Goal: Information Seeking & Learning: Understand process/instructions

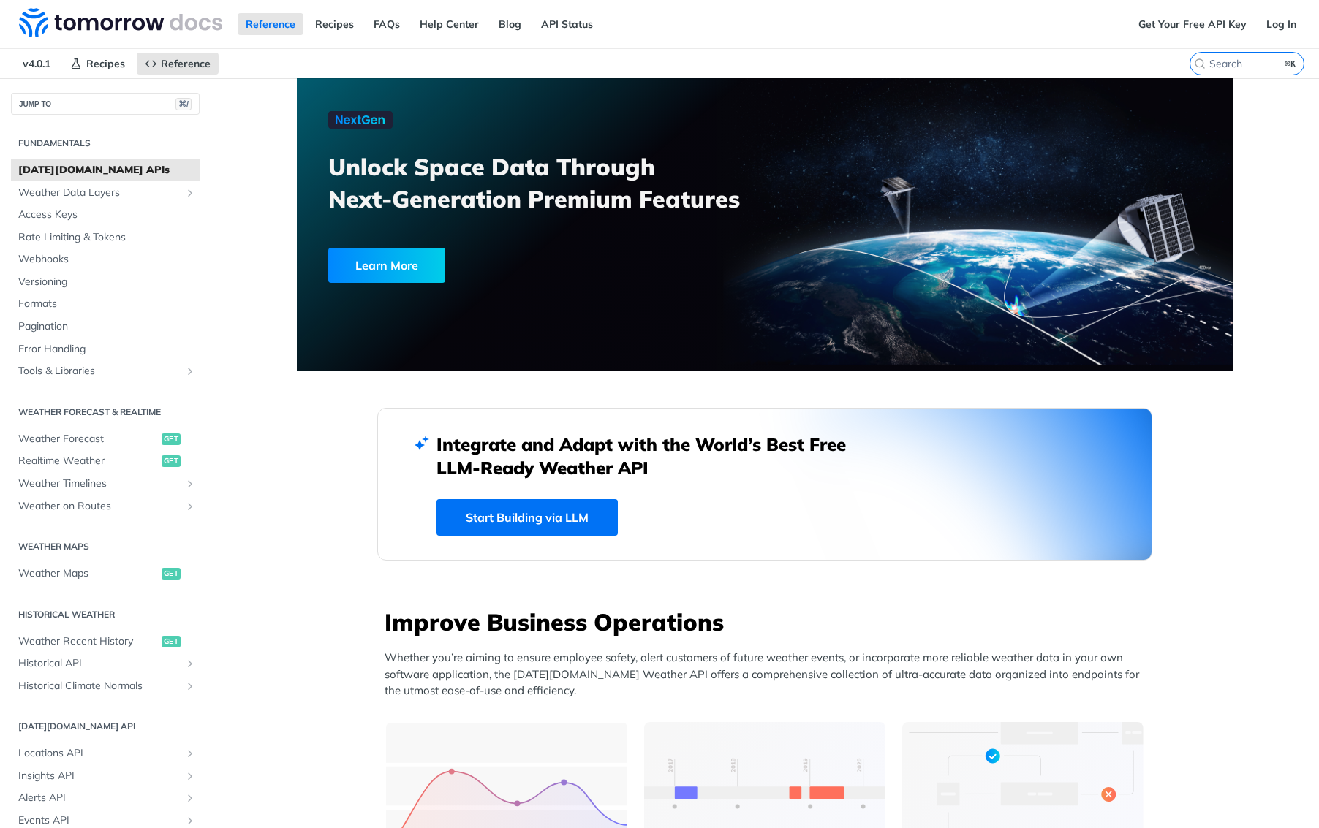
scroll to position [423, 0]
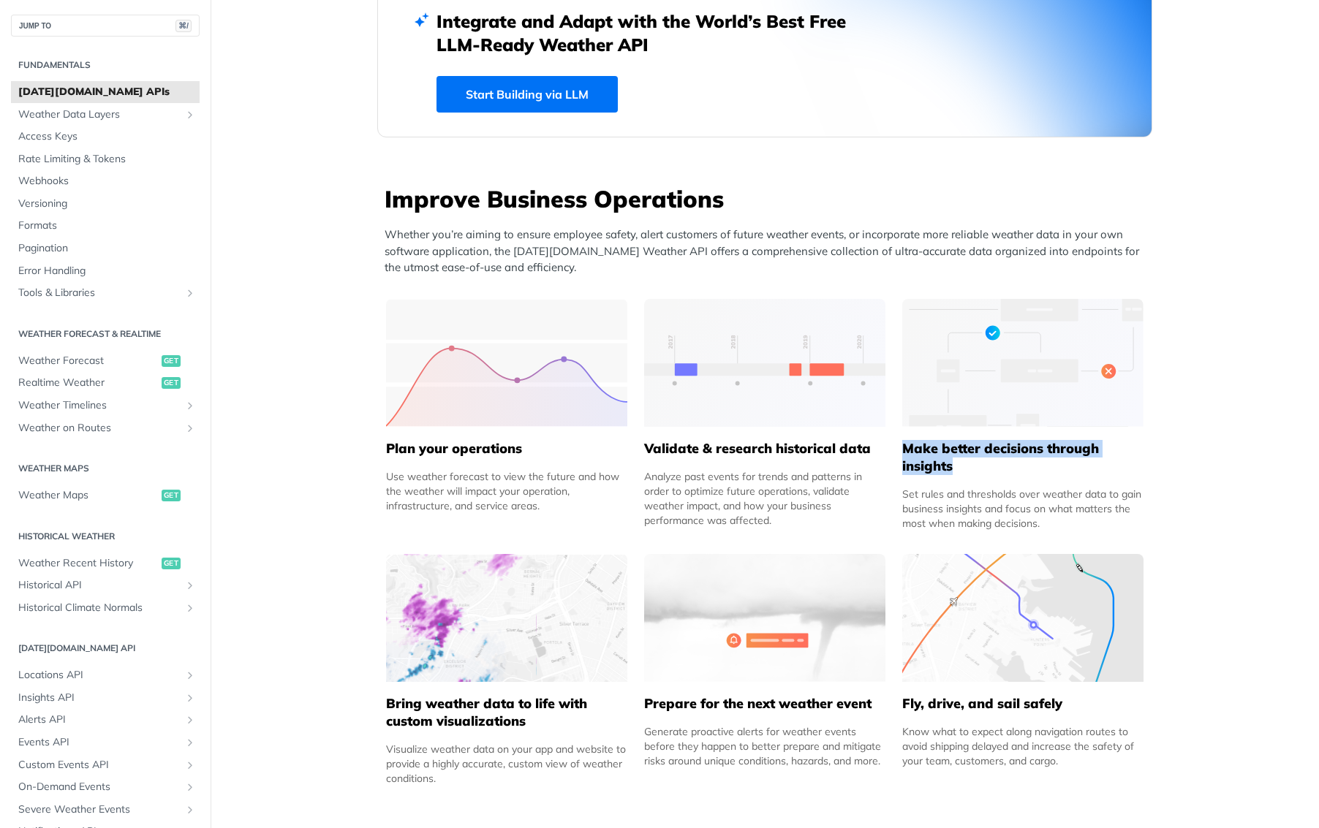
drag, startPoint x: 902, startPoint y: 453, endPoint x: 965, endPoint y: 469, distance: 64.9
click at [965, 469] on h5 "Make better decisions through insights" at bounding box center [1022, 457] width 241 height 35
click at [977, 469] on h5 "Make better decisions through insights" at bounding box center [1022, 457] width 241 height 35
drag, startPoint x: 974, startPoint y: 466, endPoint x: 889, endPoint y: 449, distance: 86.6
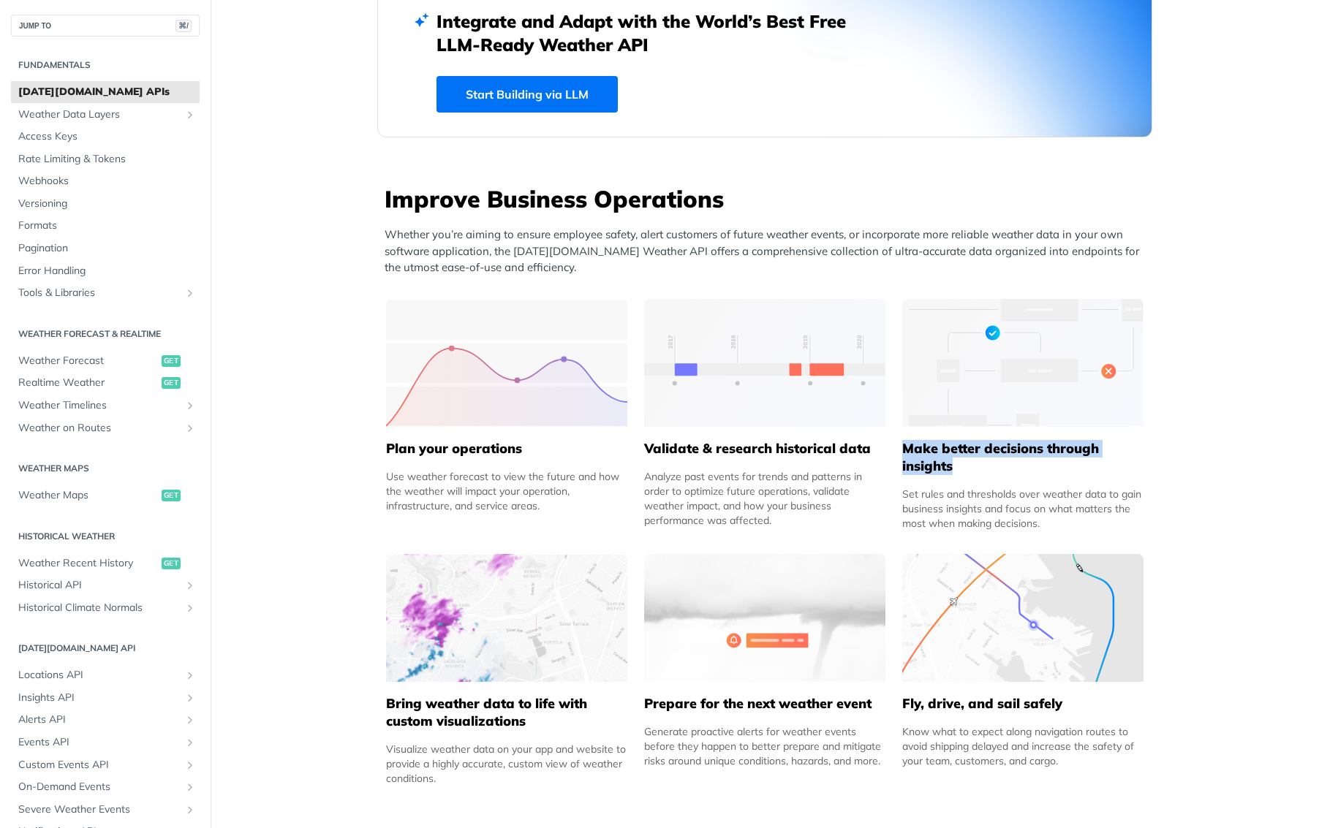
click at [889, 449] on div "Improve Business Operations Whether you’re aiming to ensure employee safety, al…" at bounding box center [764, 490] width 775 height 615
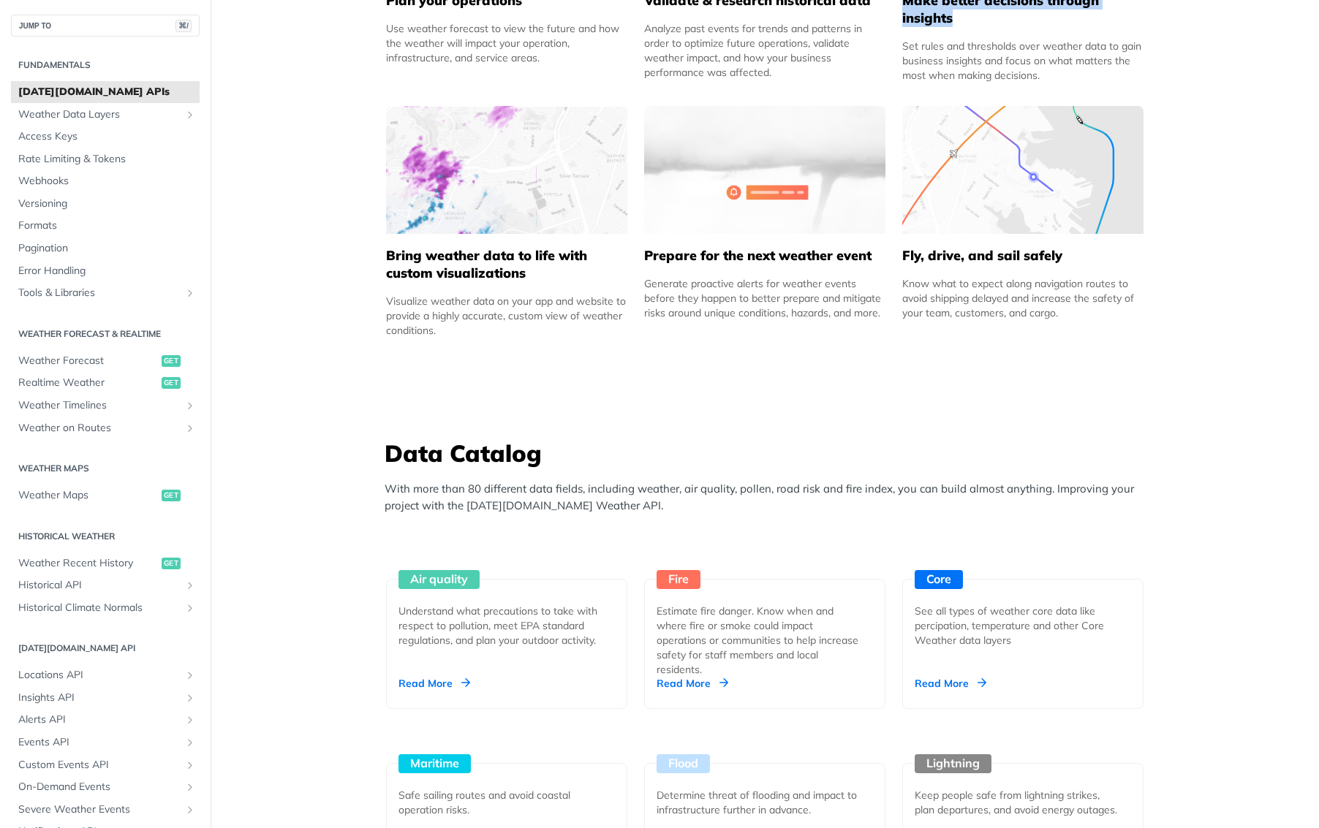
scroll to position [1123, 0]
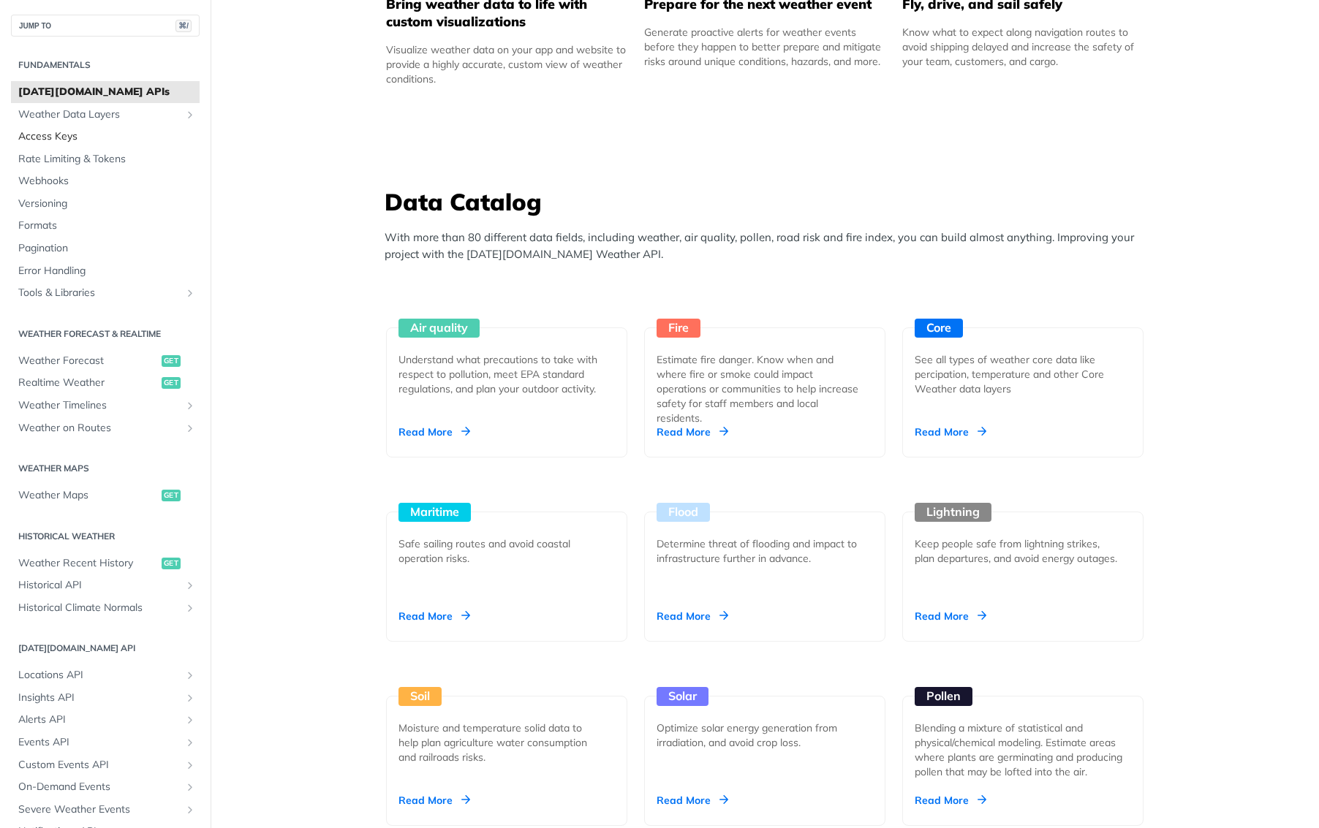
click at [124, 138] on span "Access Keys" at bounding box center [107, 136] width 178 height 15
